Goal: Find specific page/section

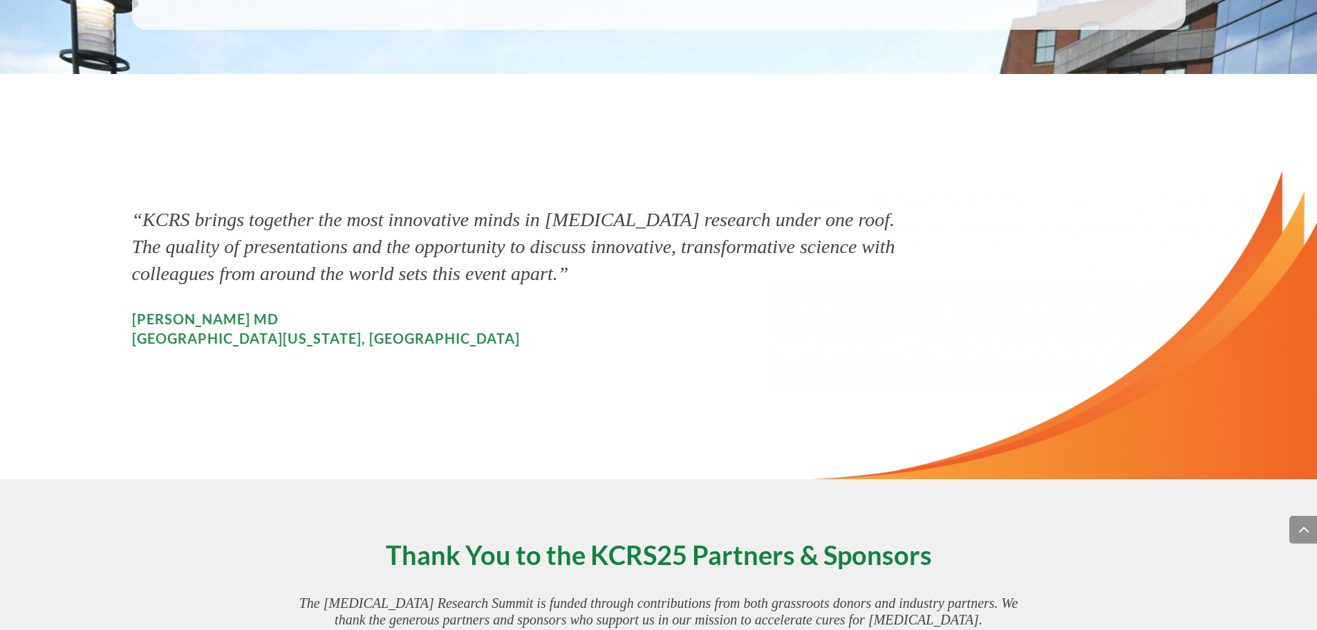
scroll to position [1660, 0]
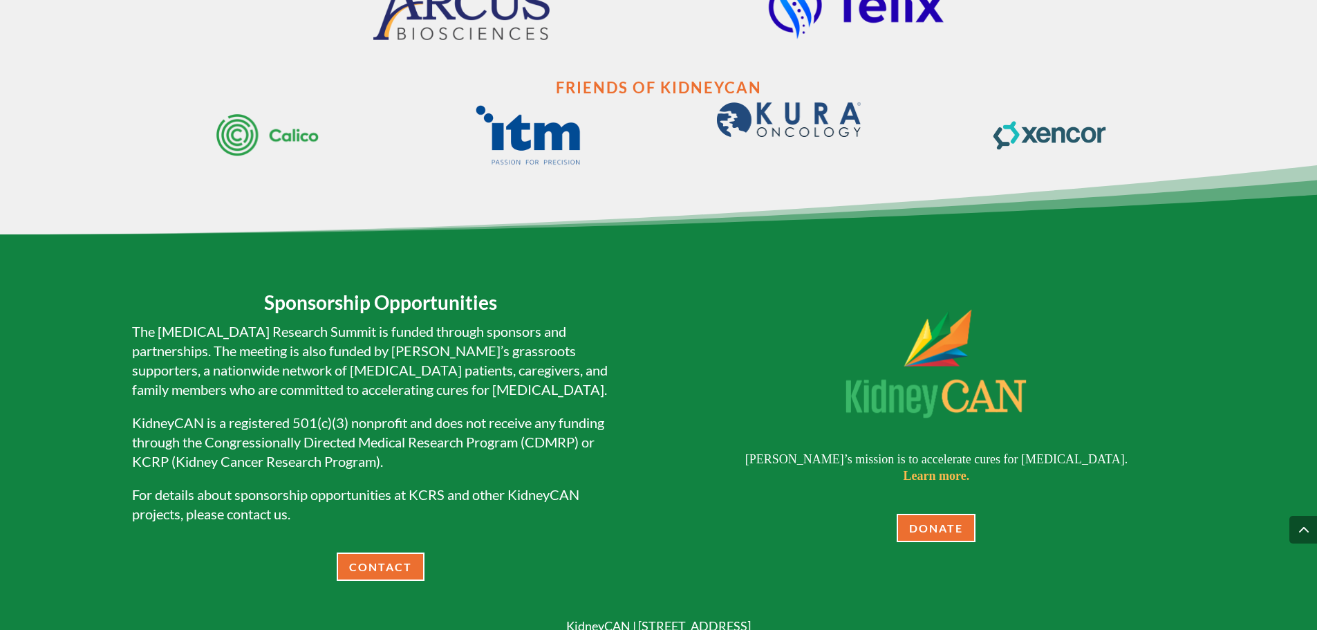
scroll to position [1992, 0]
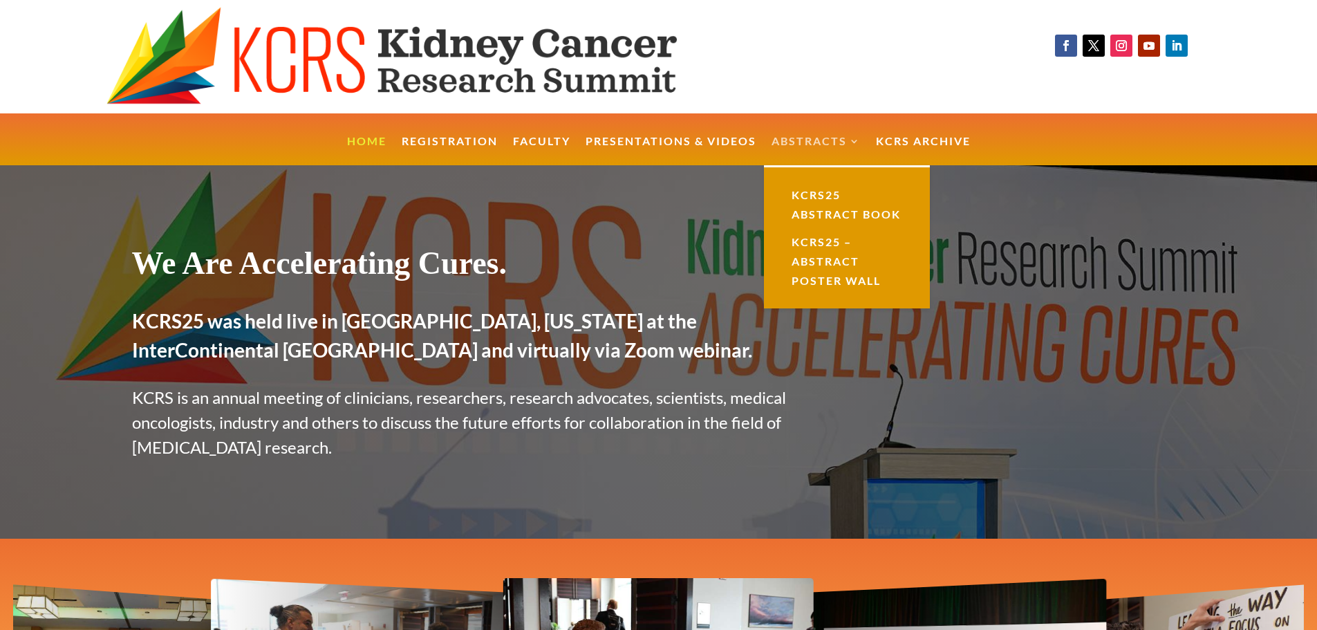
click at [827, 137] on link "Abstracts" at bounding box center [816, 151] width 89 height 30
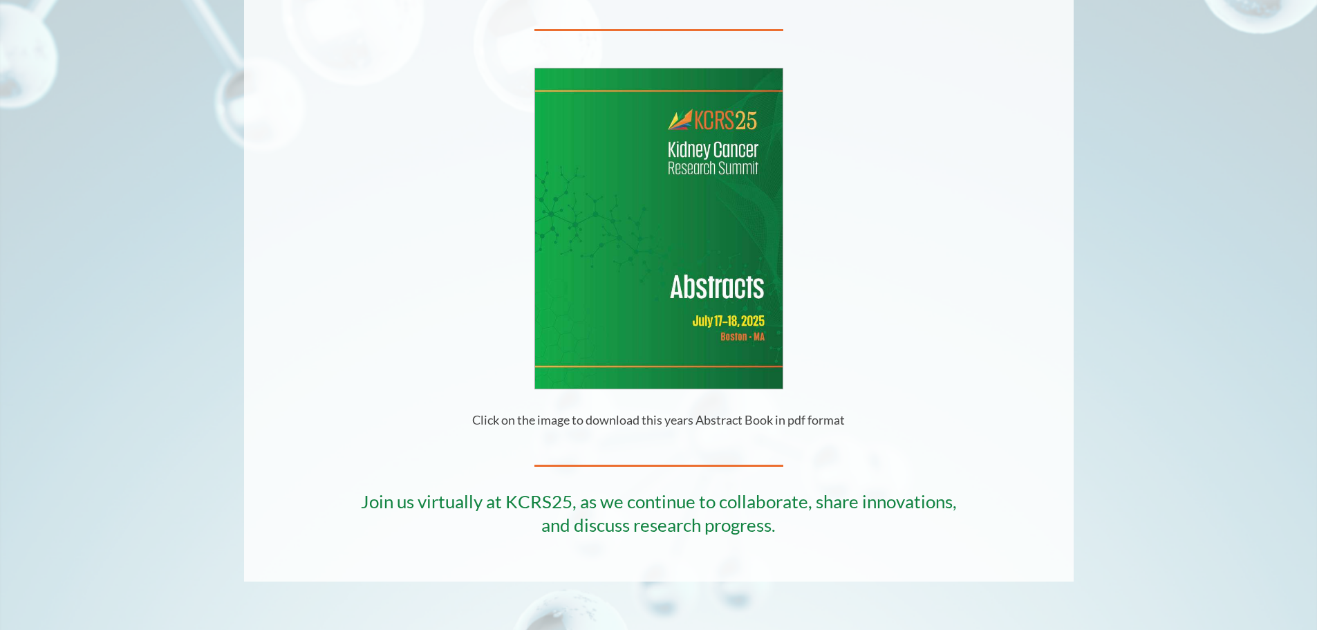
scroll to position [498, 0]
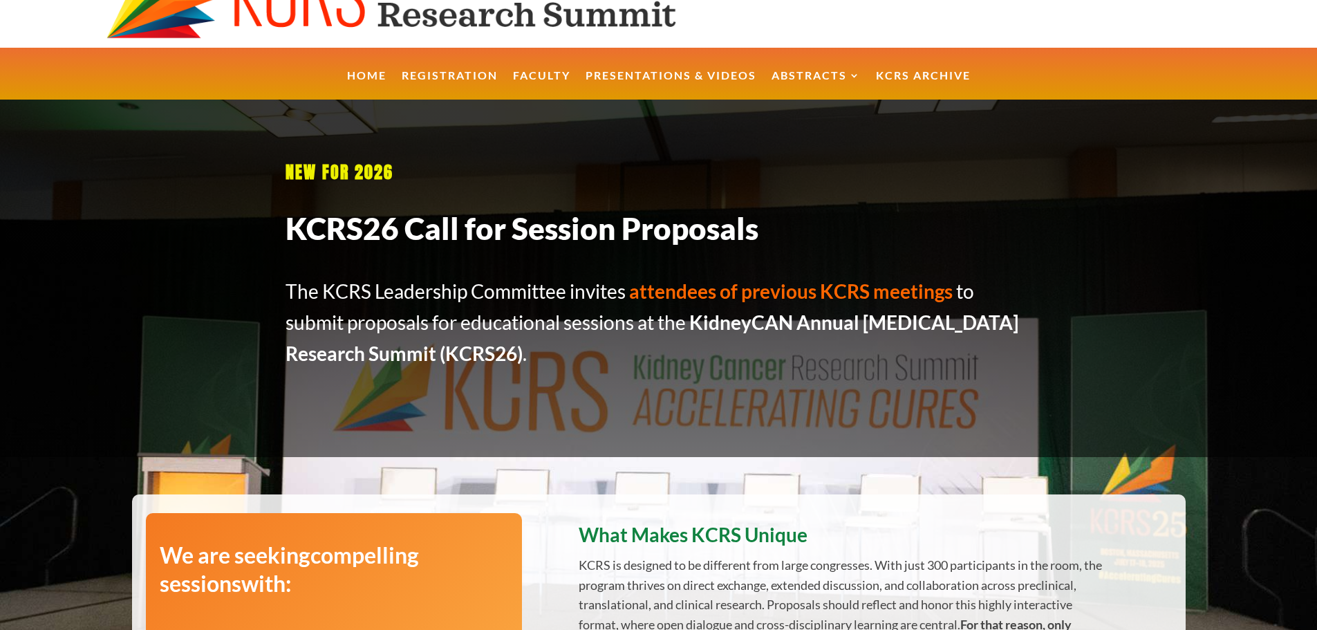
scroll to position [55, 0]
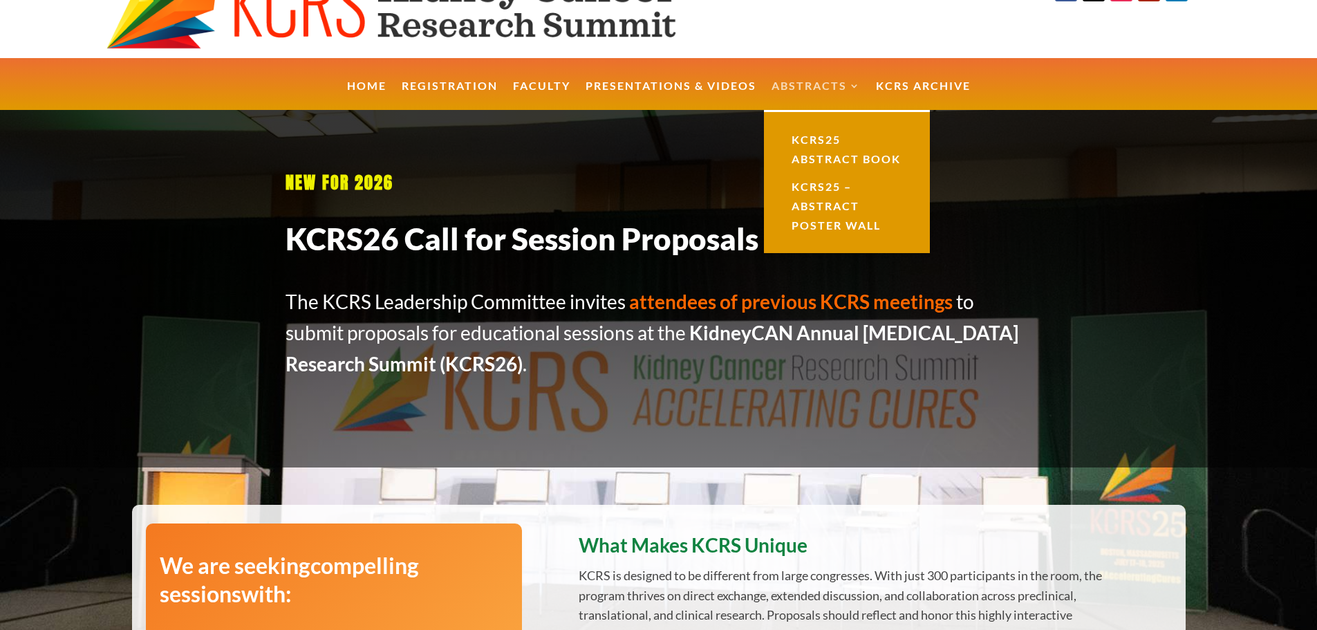
click at [817, 85] on link "Abstracts" at bounding box center [816, 96] width 89 height 30
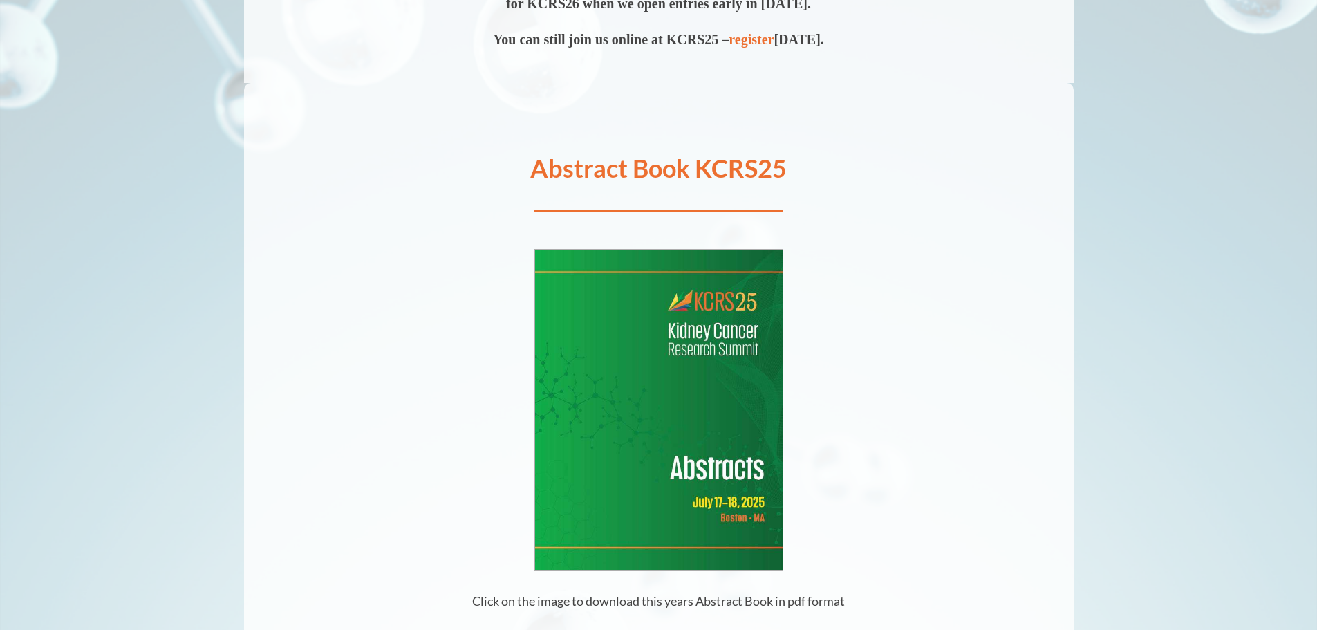
scroll to position [332, 0]
